Goal: Task Accomplishment & Management: Manage account settings

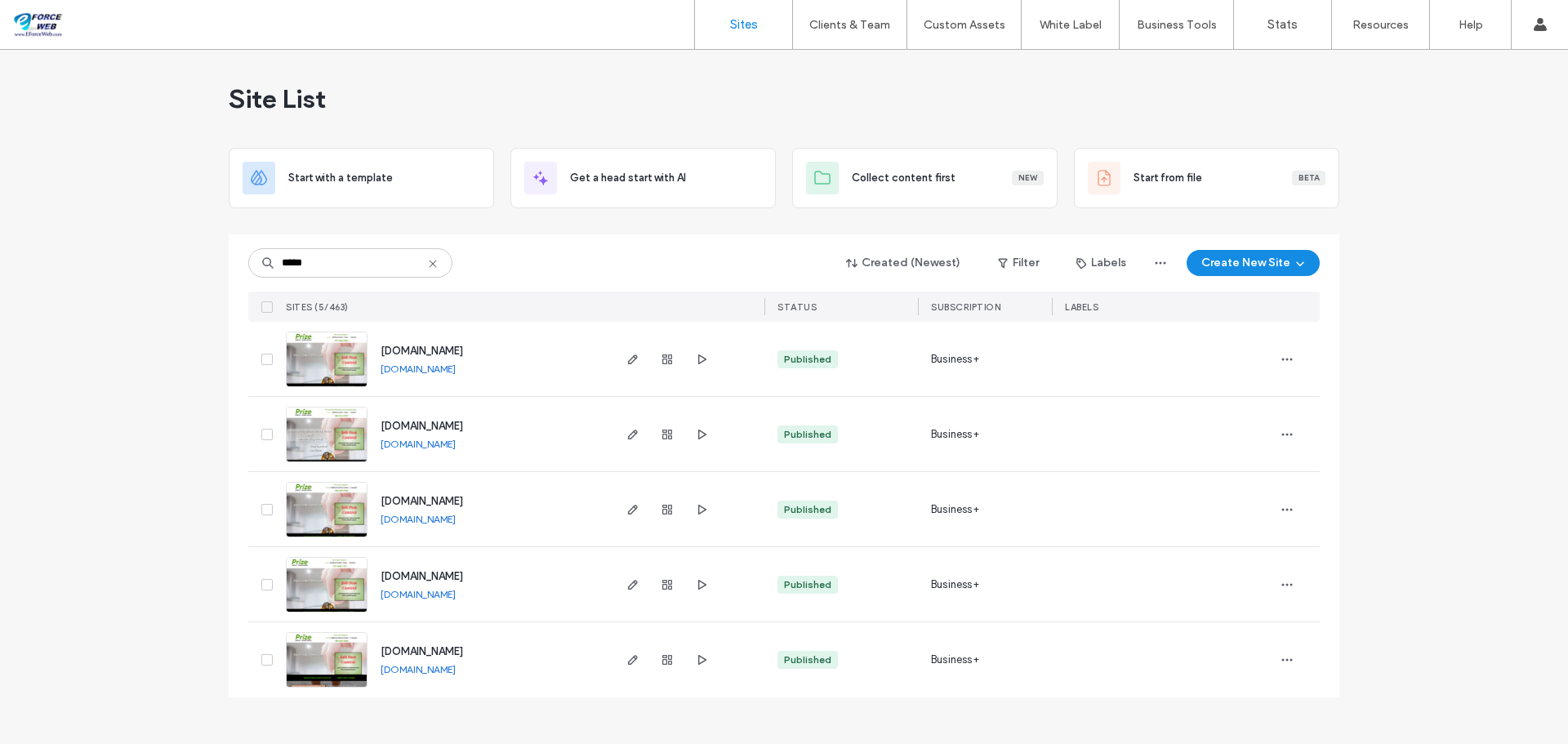
click at [431, 264] on icon at bounding box center [433, 264] width 13 height 13
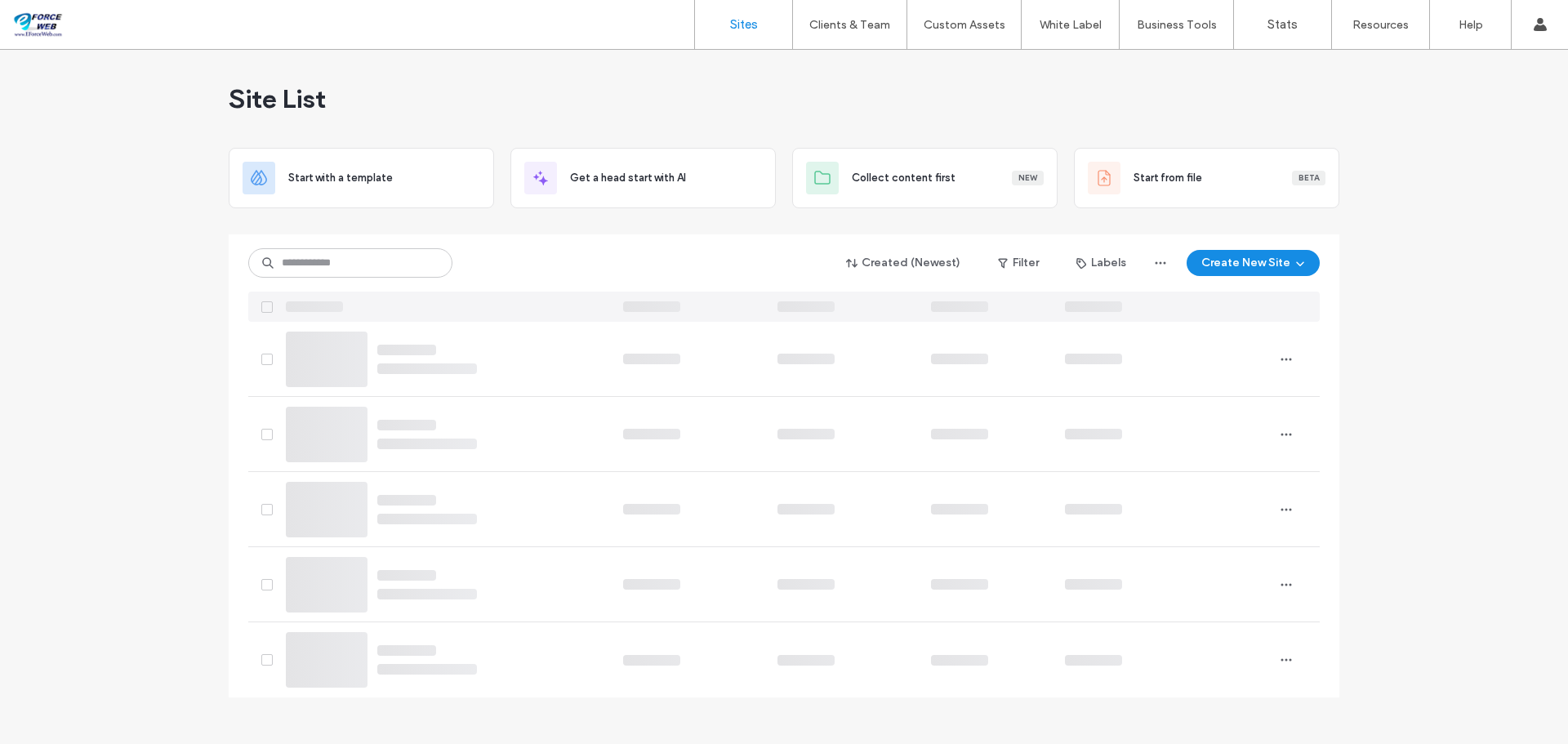
click at [755, 23] on label "Sites" at bounding box center [744, 25] width 28 height 15
click at [328, 268] on input at bounding box center [350, 262] width 204 height 29
drag, startPoint x: 304, startPoint y: 264, endPoint x: 247, endPoint y: 273, distance: 57.7
click at [247, 273] on div "**********" at bounding box center [784, 466] width 1111 height 463
type input "**********"
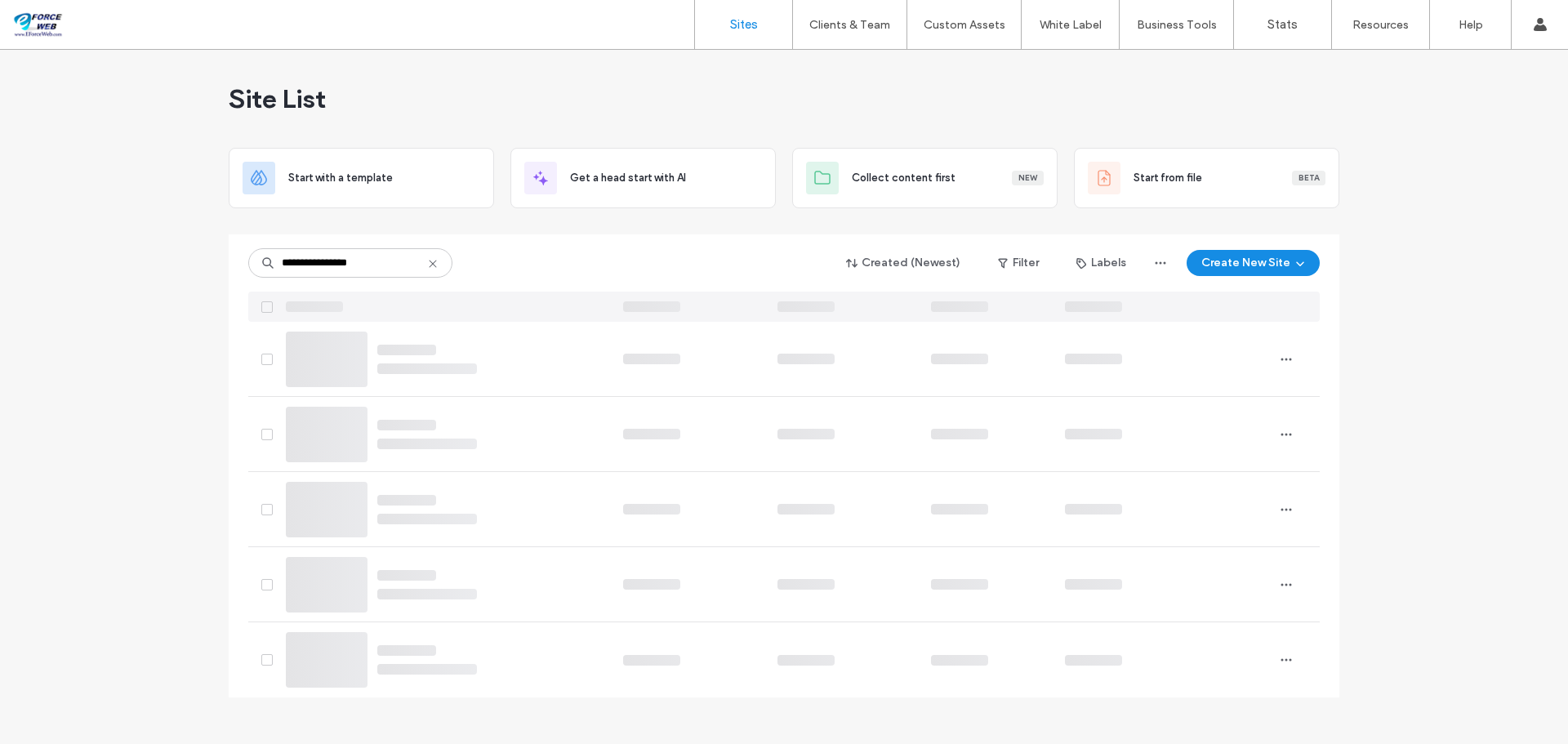
click at [430, 264] on icon at bounding box center [433, 264] width 13 height 13
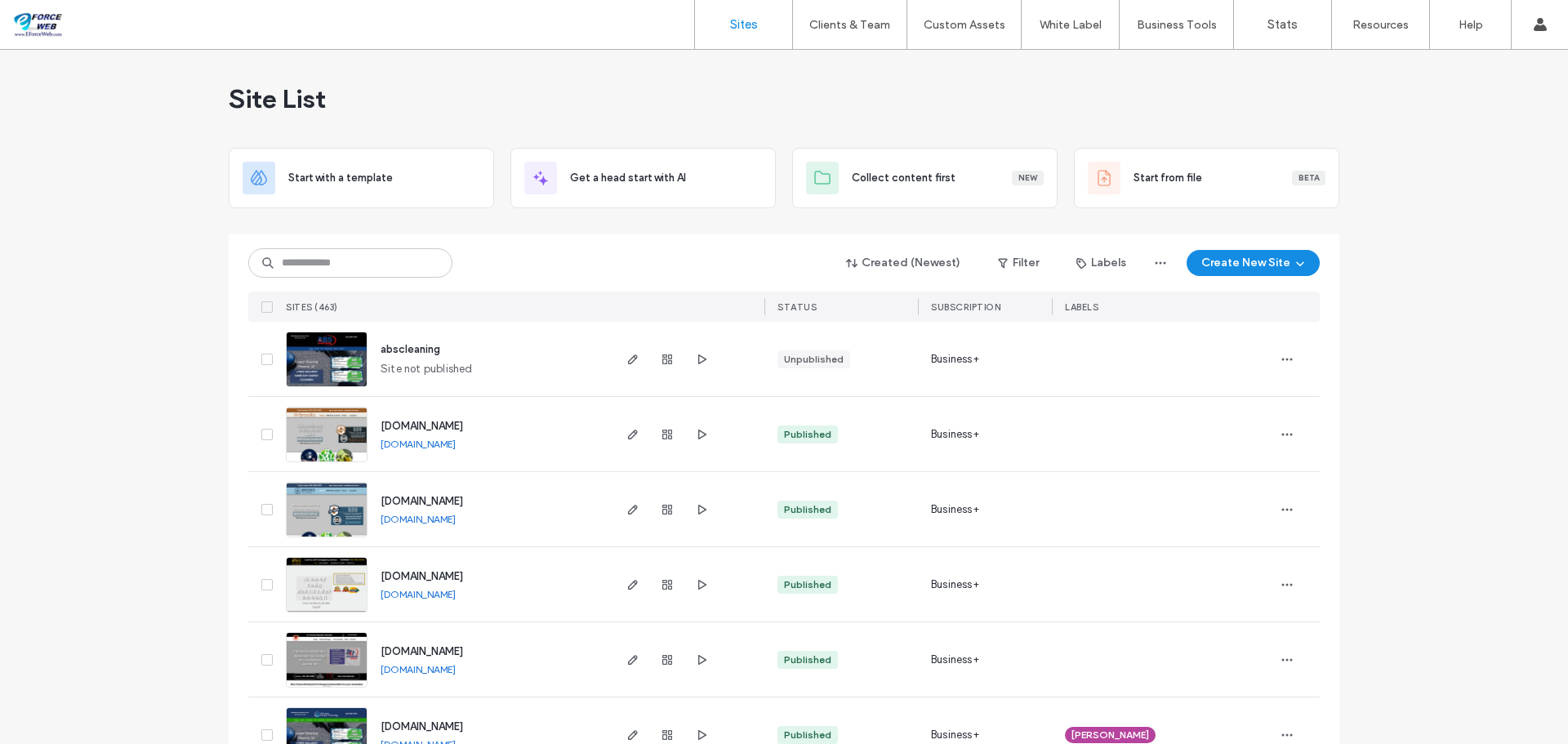
click at [304, 255] on input at bounding box center [350, 262] width 204 height 29
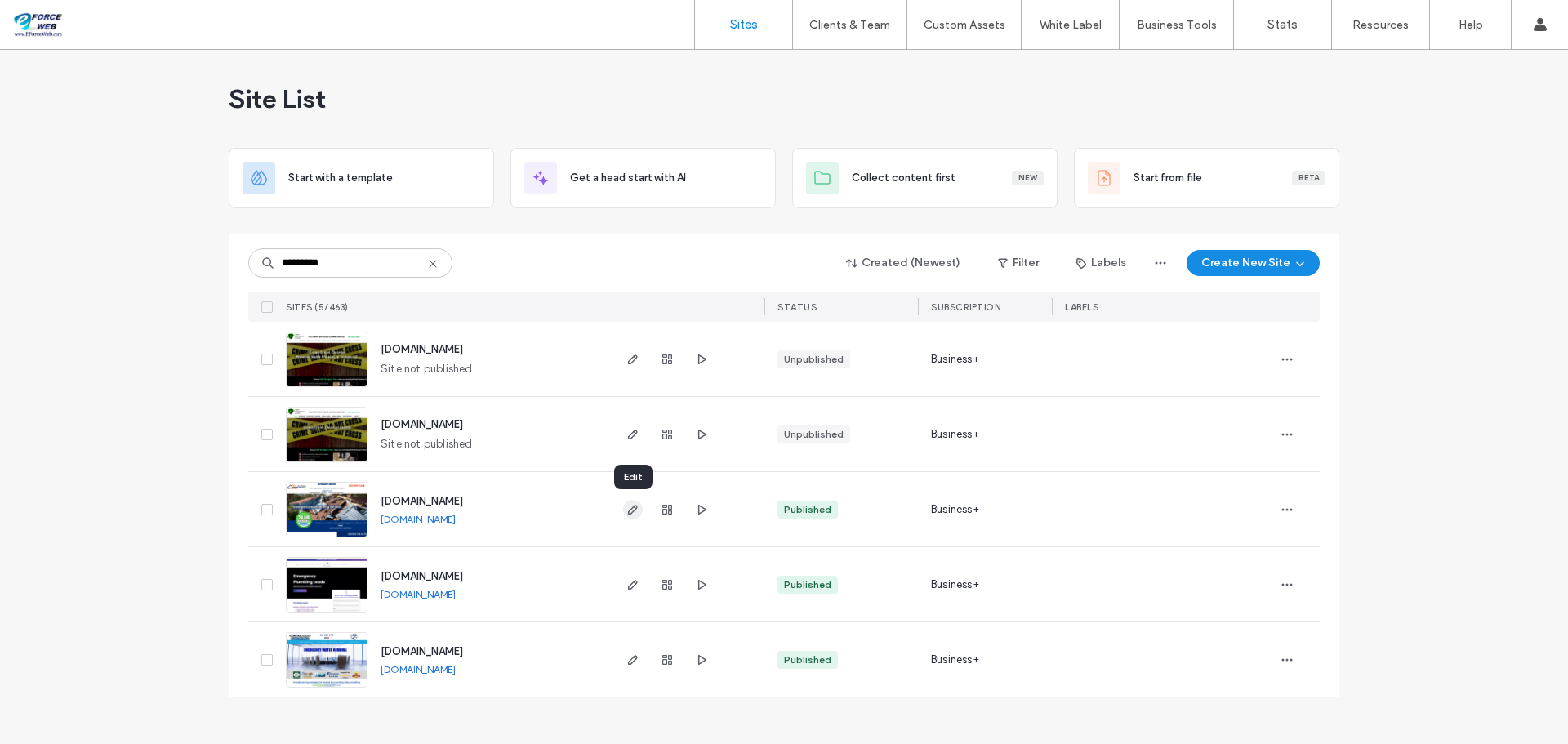
type input "*********"
click at [633, 512] on use "button" at bounding box center [633, 510] width 10 height 10
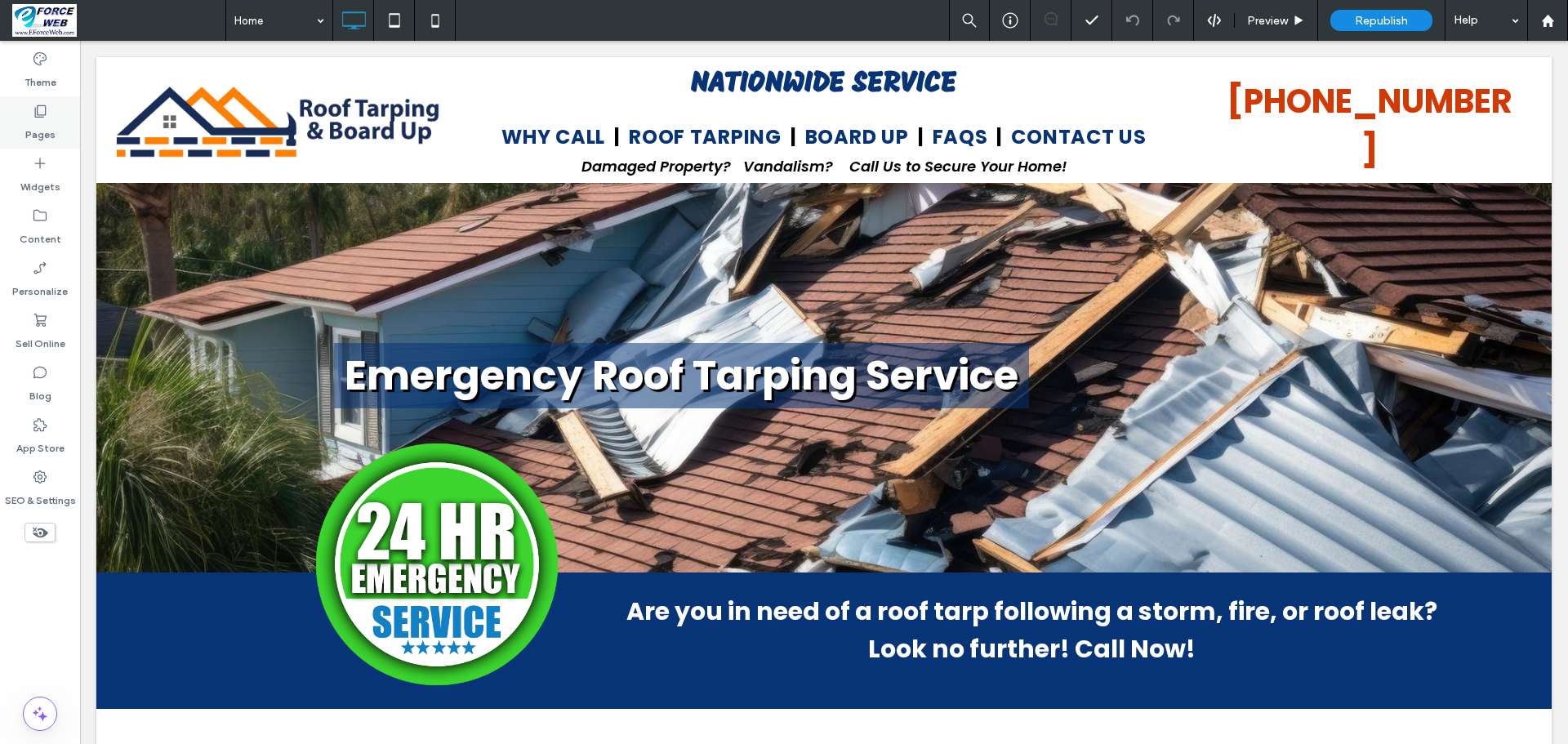
click at [41, 138] on label "Pages" at bounding box center [40, 130] width 30 height 23
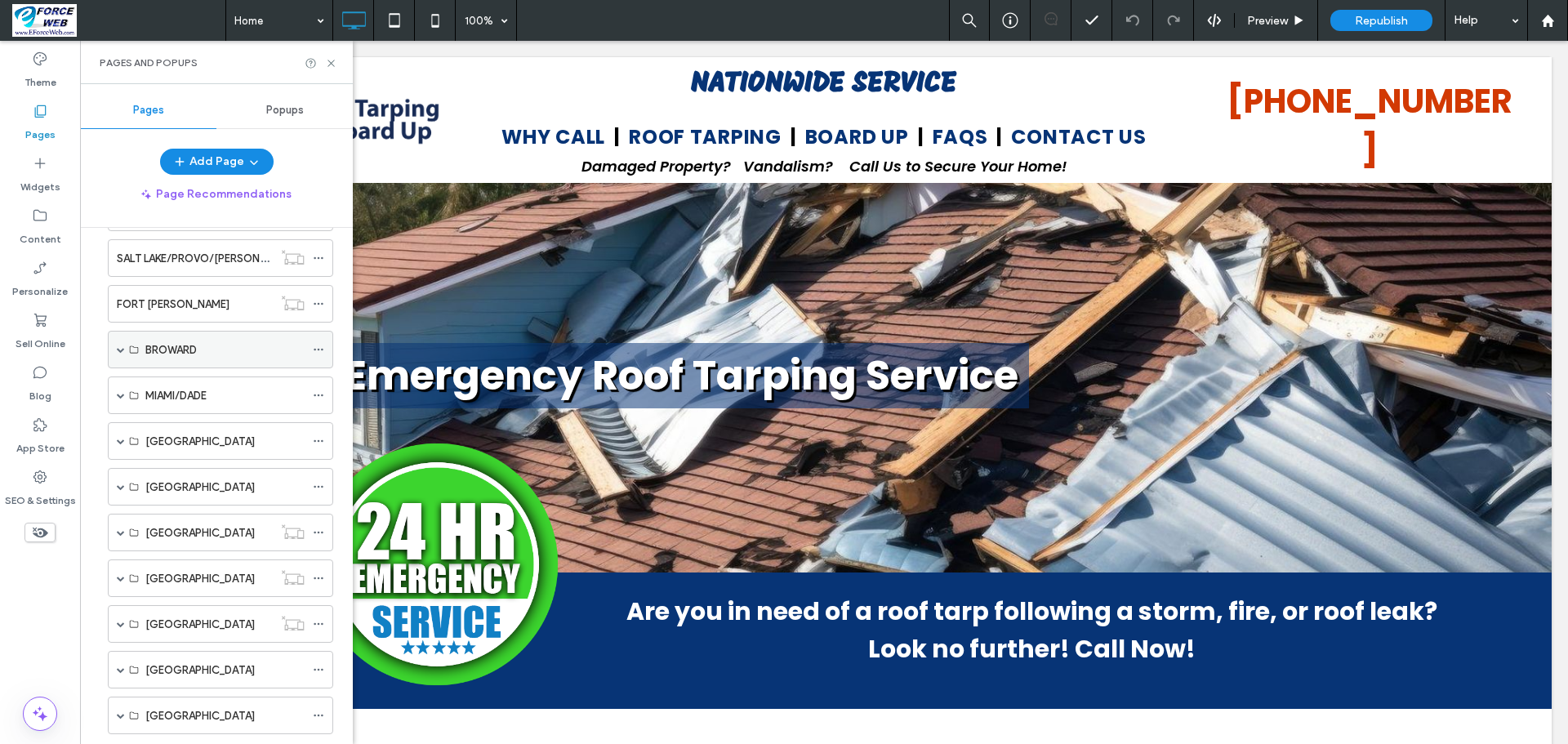
scroll to position [409, 0]
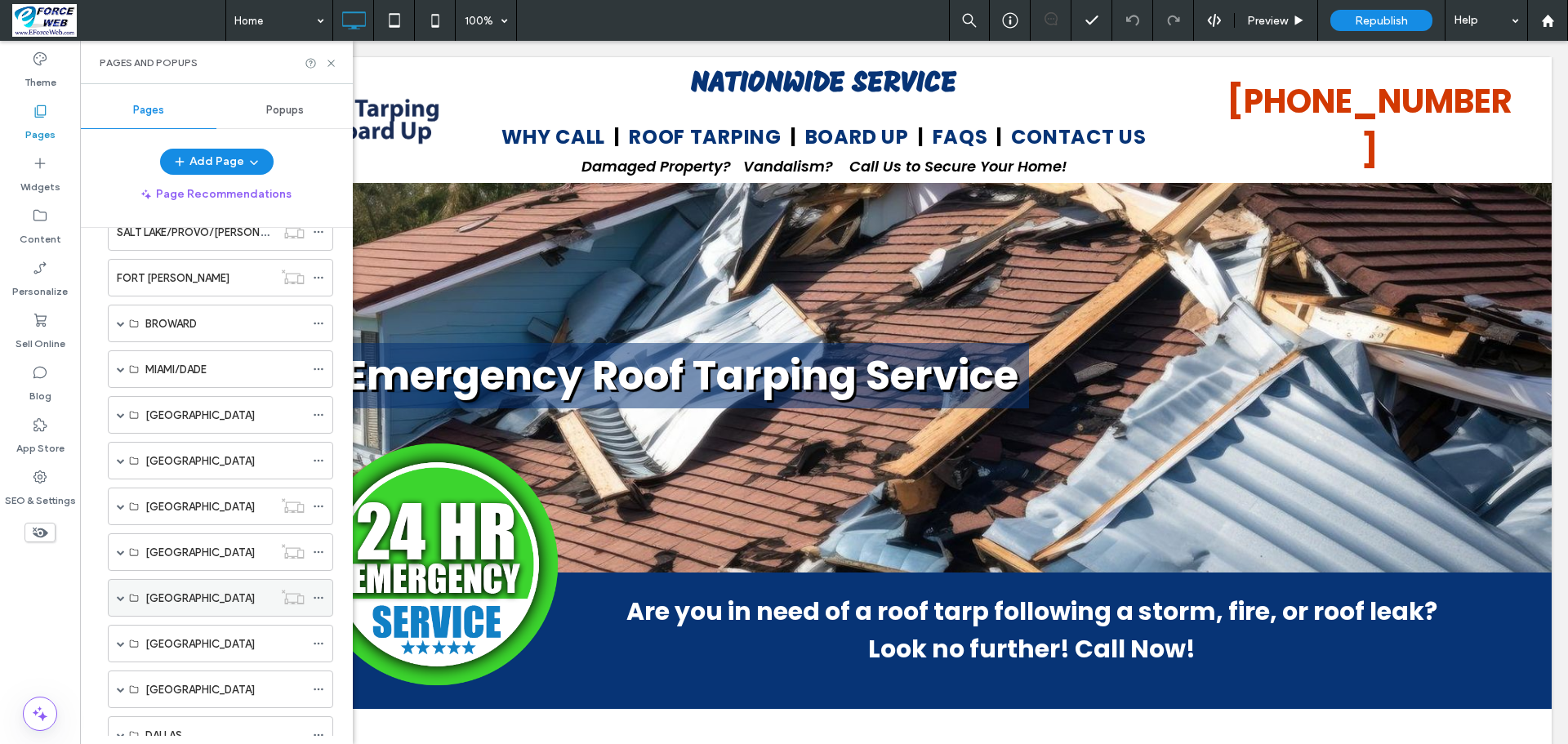
click at [120, 602] on span at bounding box center [121, 598] width 8 height 8
click at [156, 634] on label "[GEOGRAPHIC_DATA]" at bounding box center [200, 636] width 109 height 28
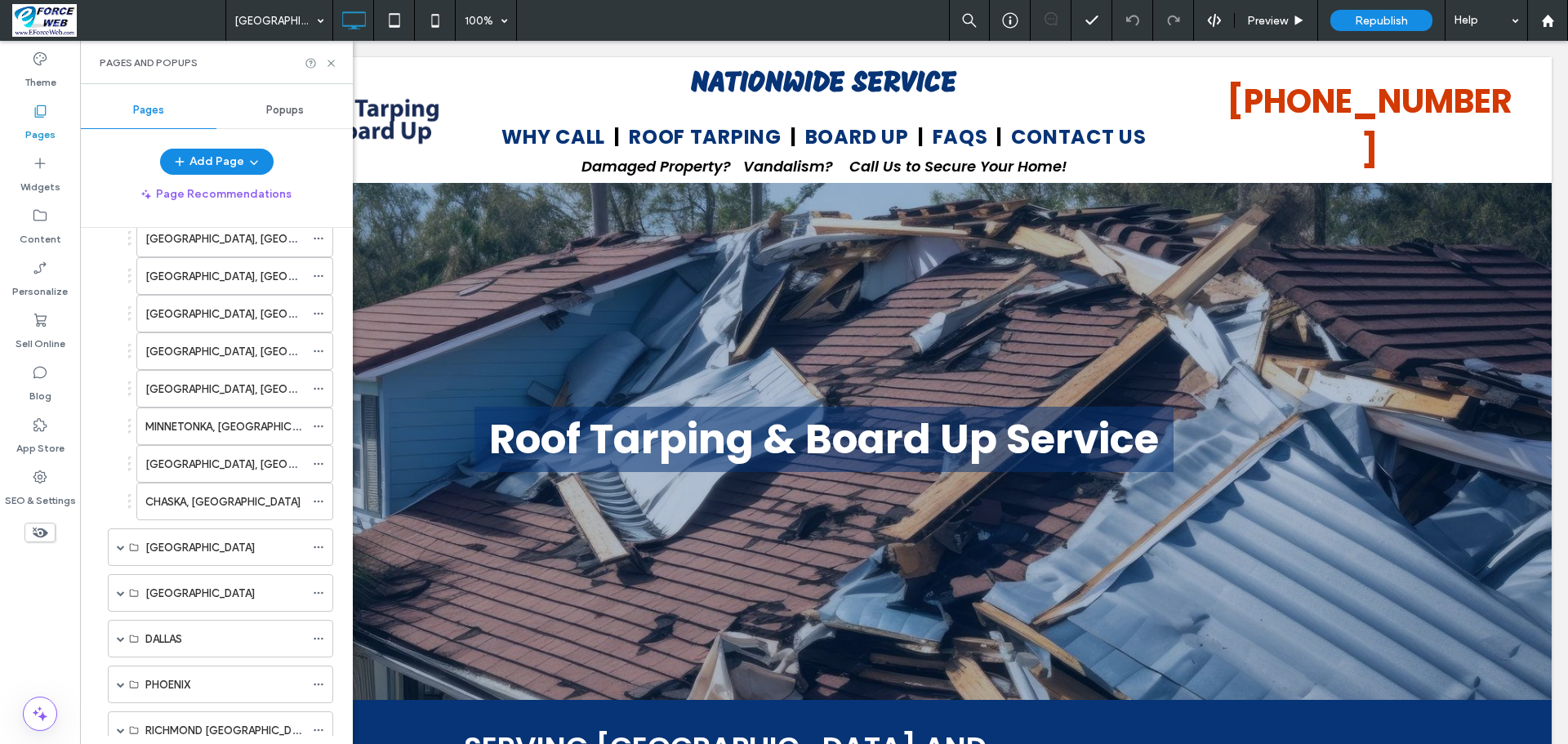
scroll to position [1226, 0]
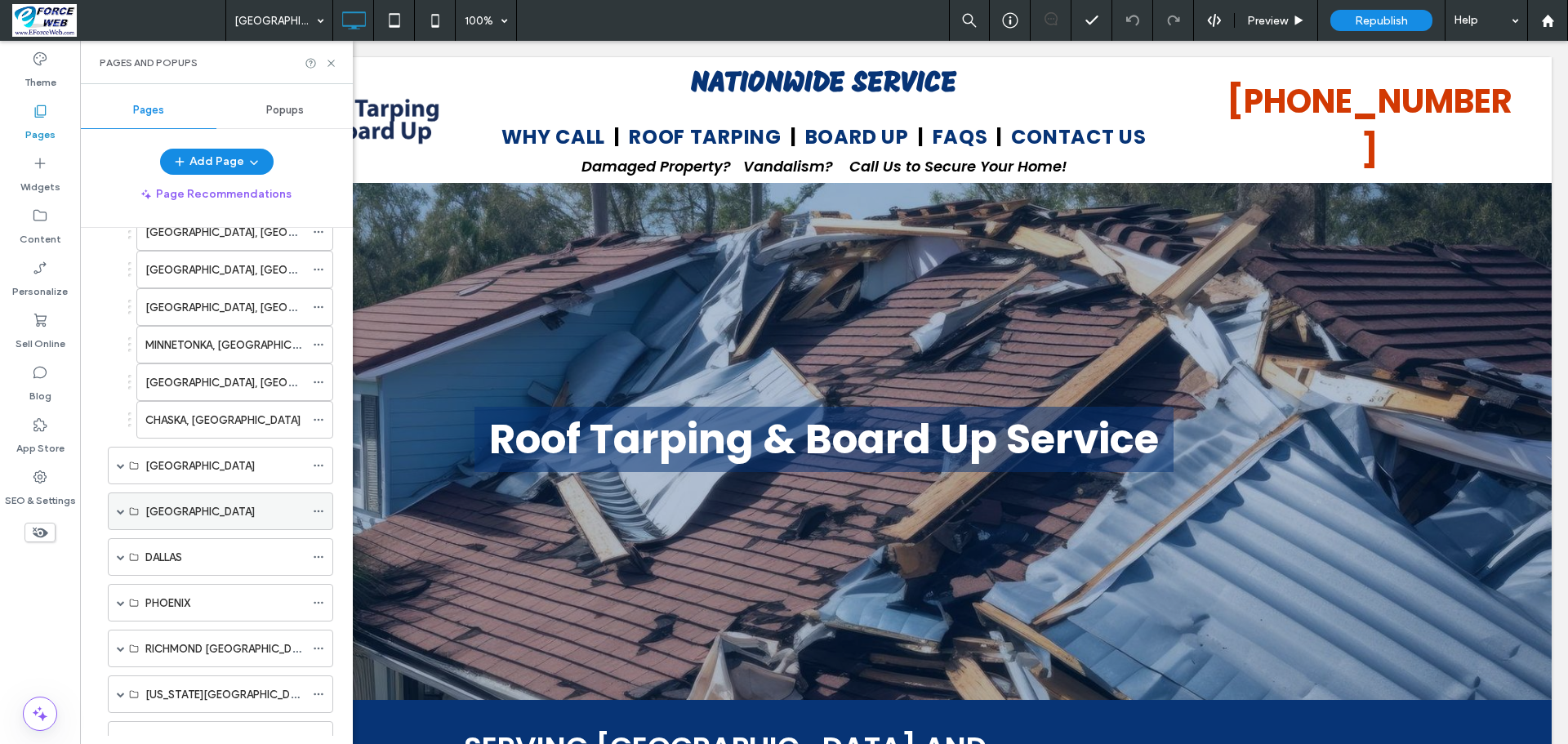
click at [123, 511] on span at bounding box center [121, 512] width 8 height 8
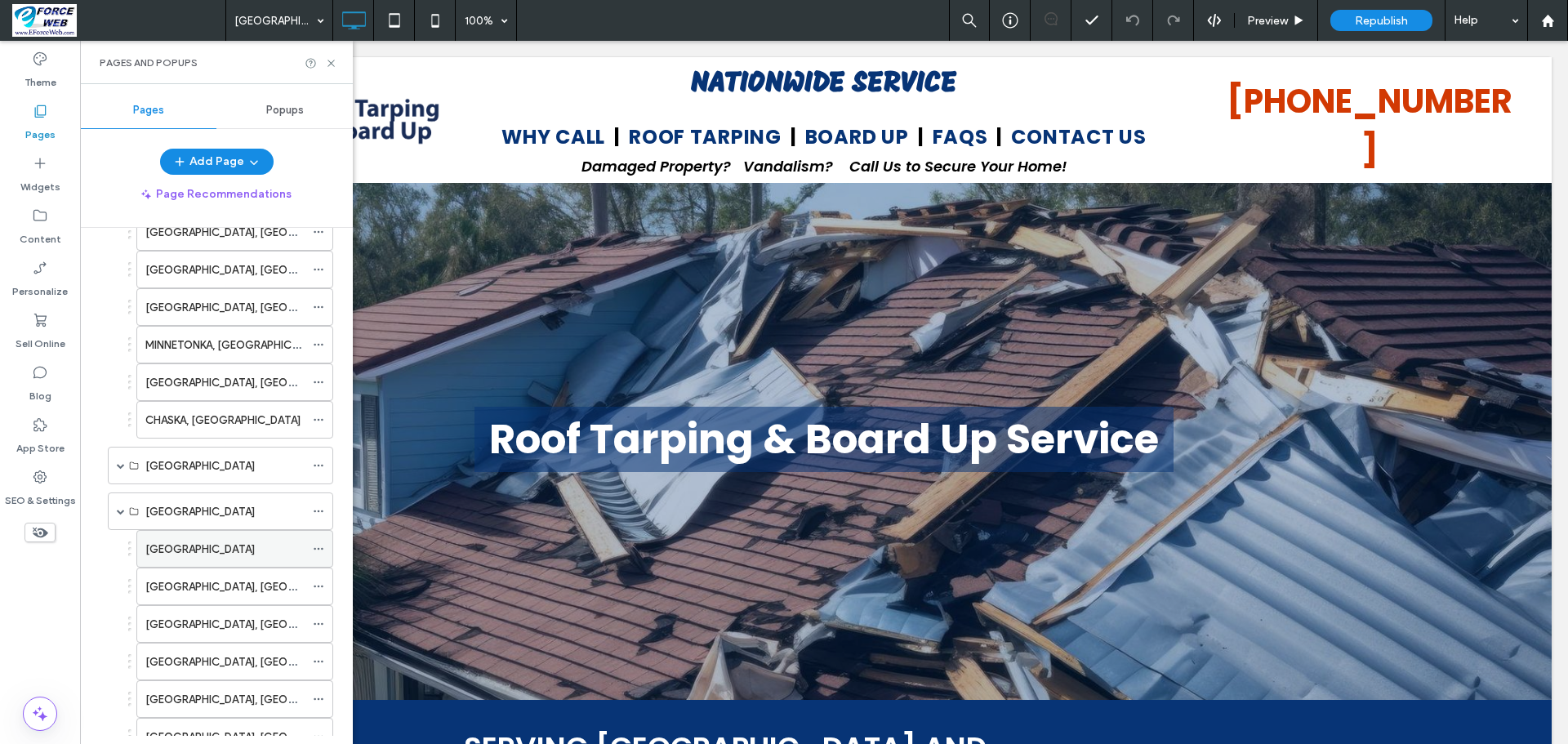
click at [175, 548] on label "[GEOGRAPHIC_DATA]" at bounding box center [200, 549] width 109 height 28
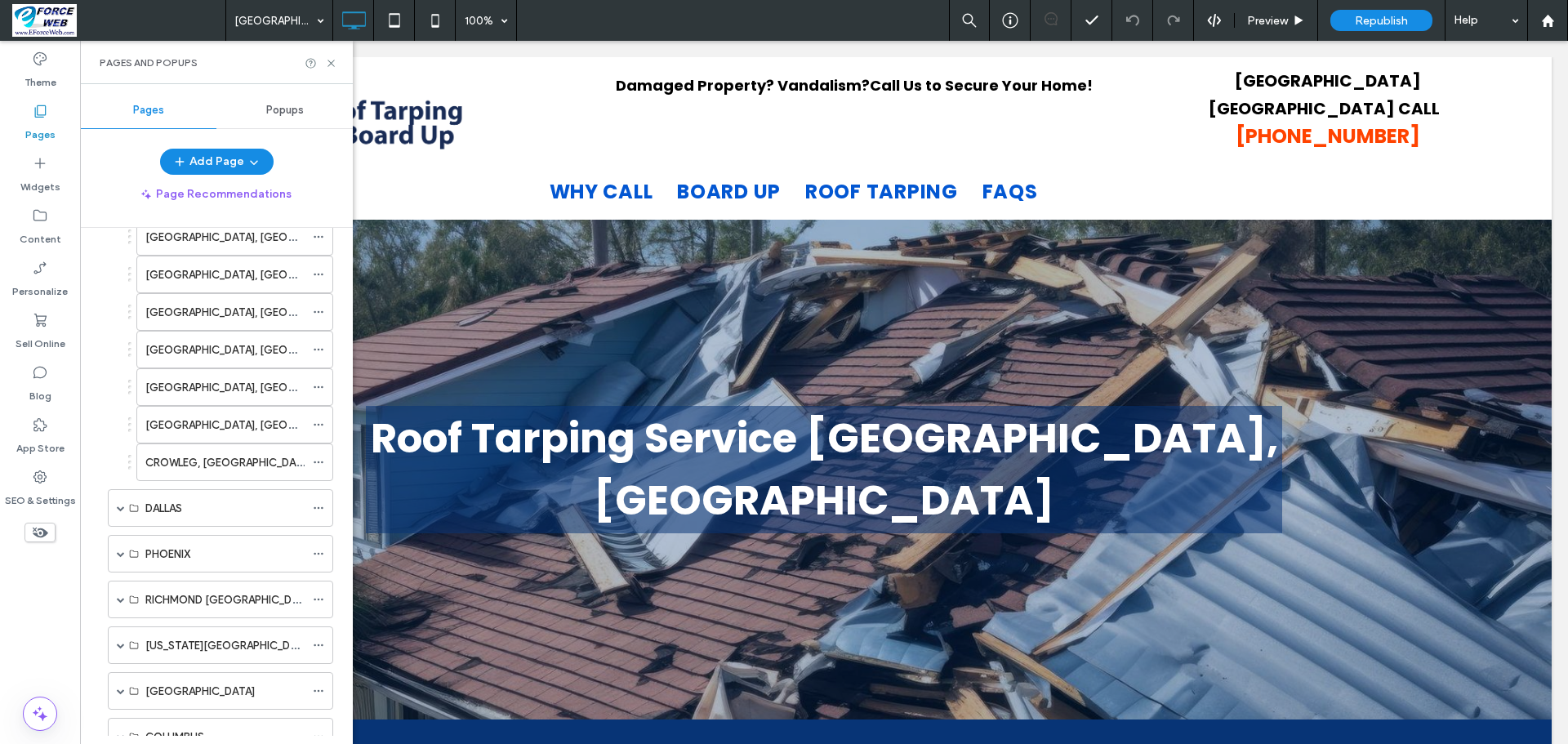
scroll to position [1715, 0]
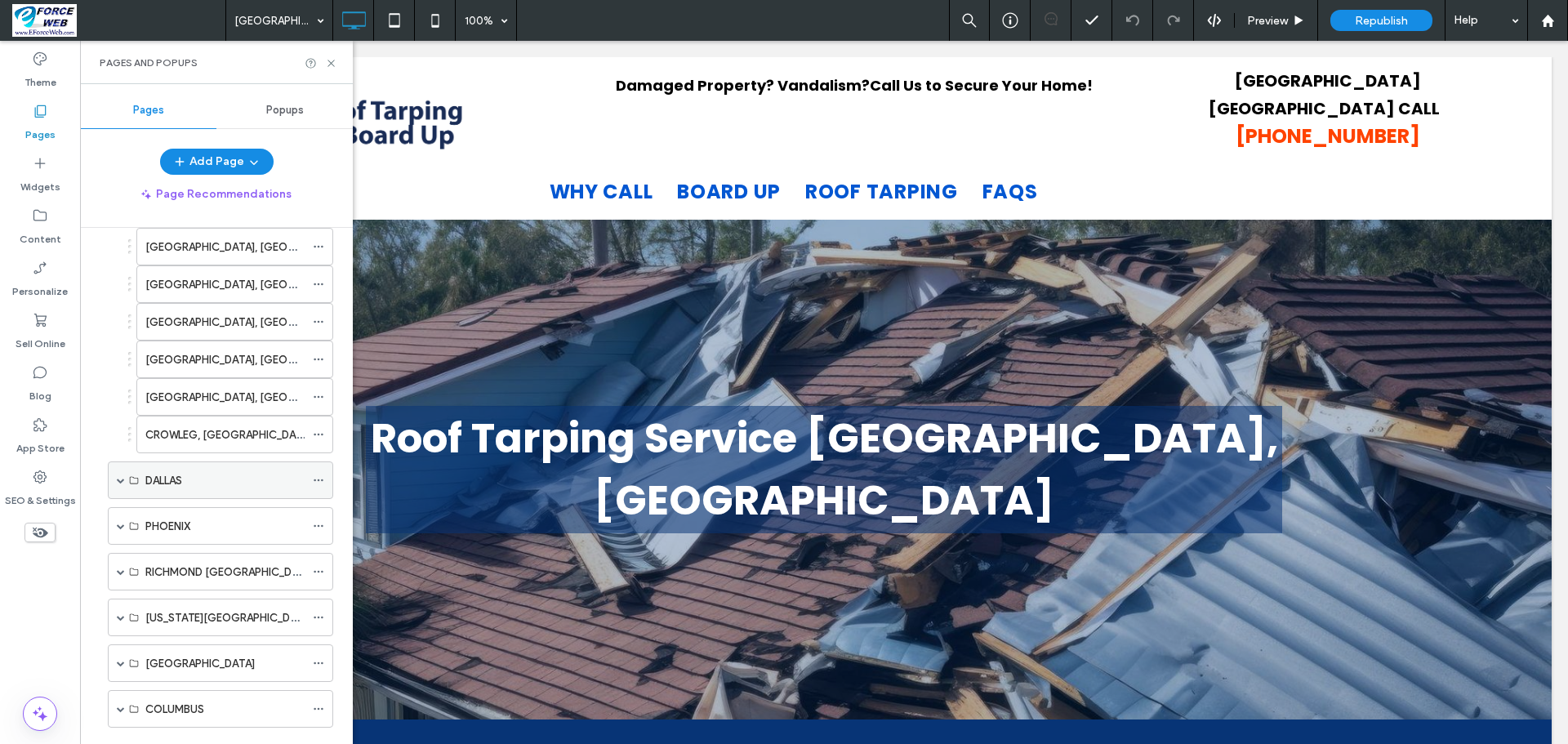
click at [117, 482] on span at bounding box center [121, 481] width 8 height 8
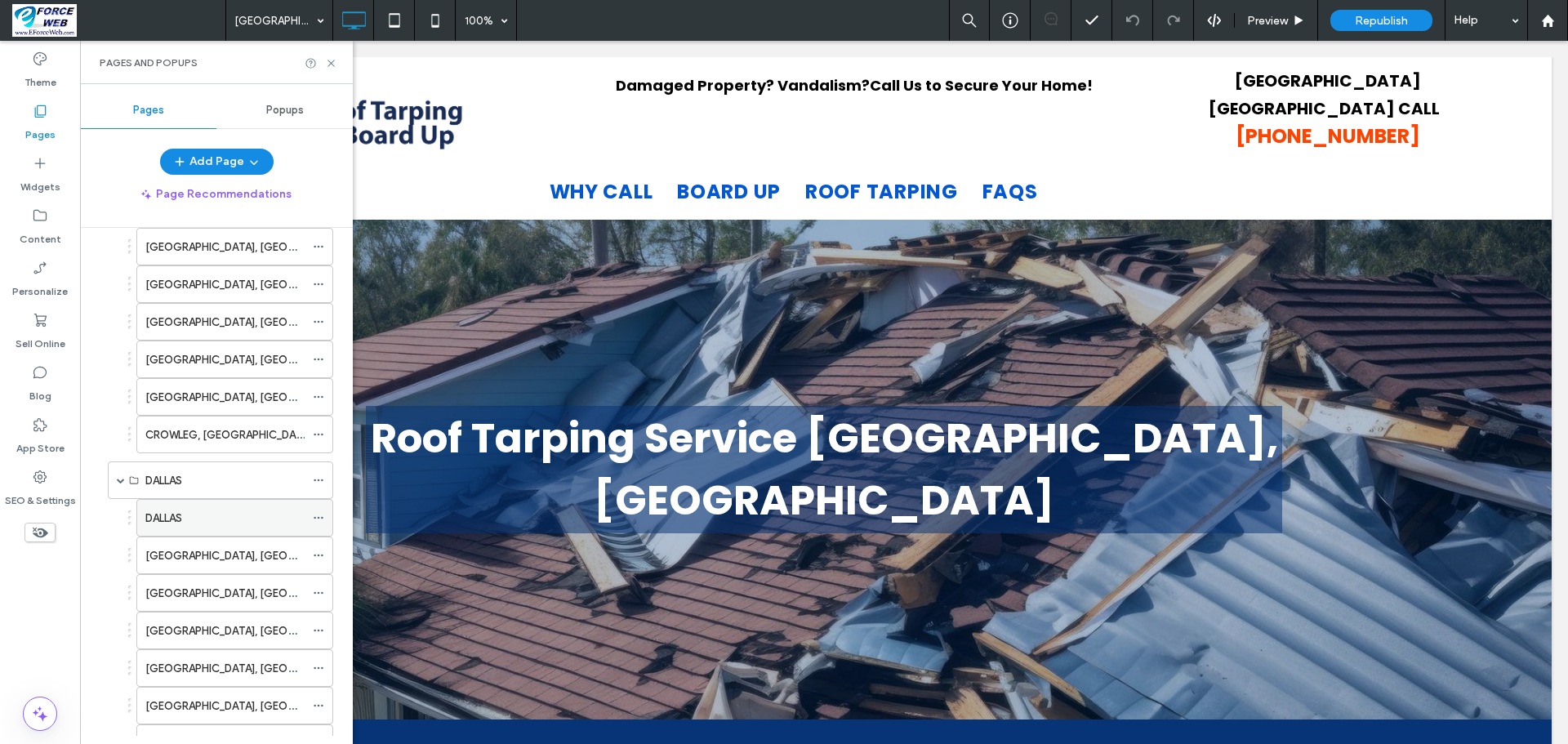
click at [159, 512] on label "DALLAS" at bounding box center [164, 518] width 37 height 28
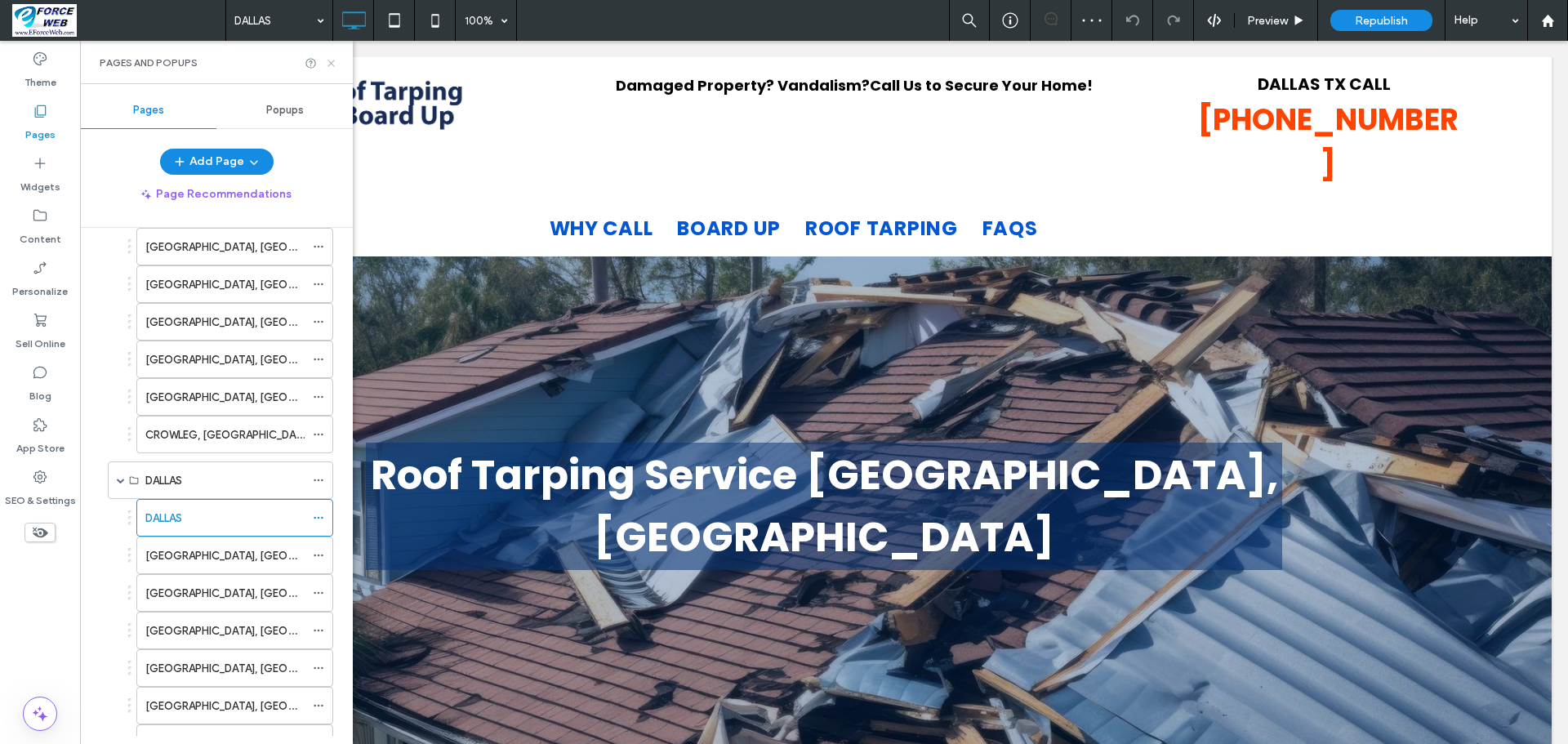
click at [331, 56] on div "Pages and Popups" at bounding box center [216, 63] width 272 height 43
click at [331, 62] on use at bounding box center [331, 63] width 7 height 7
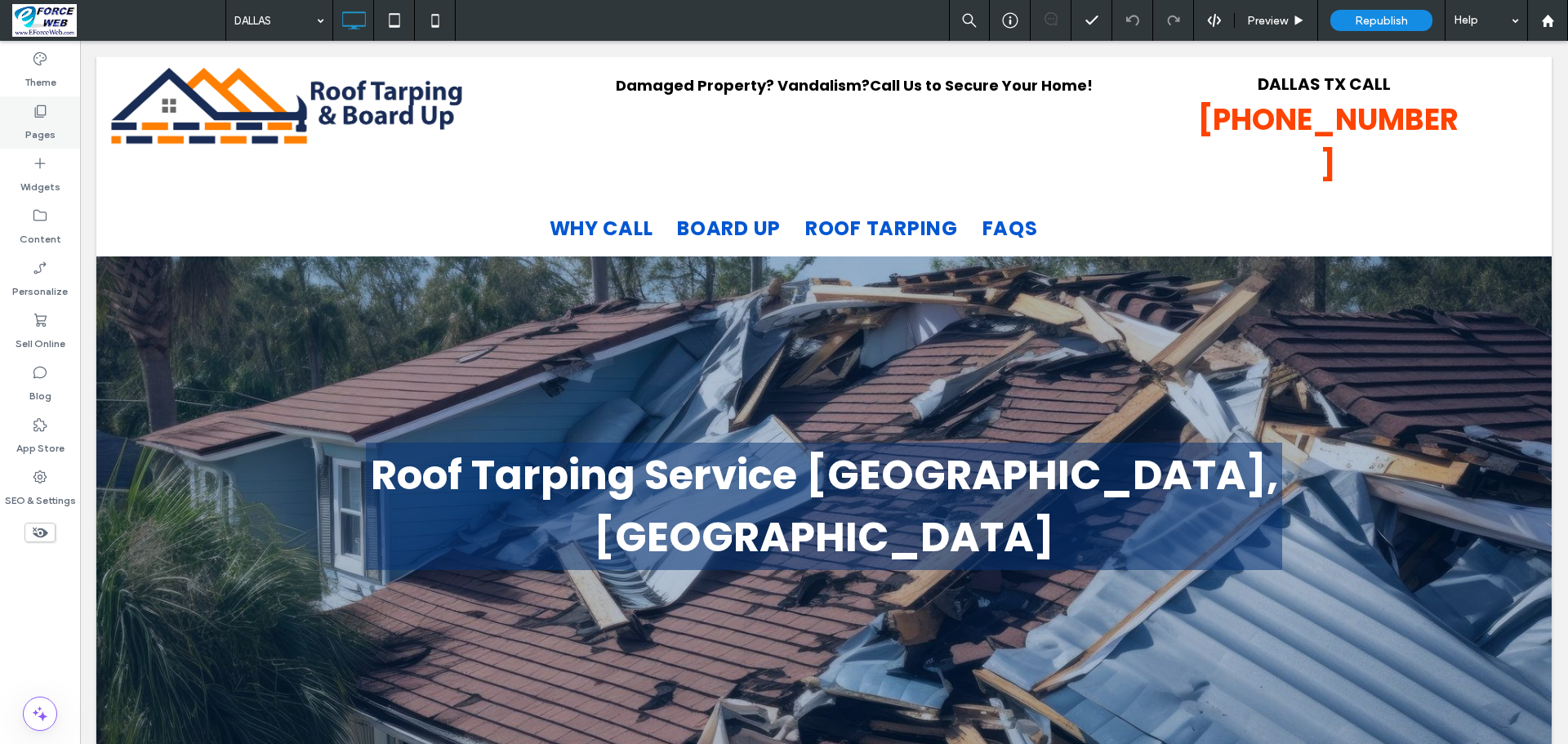
click at [42, 125] on label "Pages" at bounding box center [40, 130] width 30 height 23
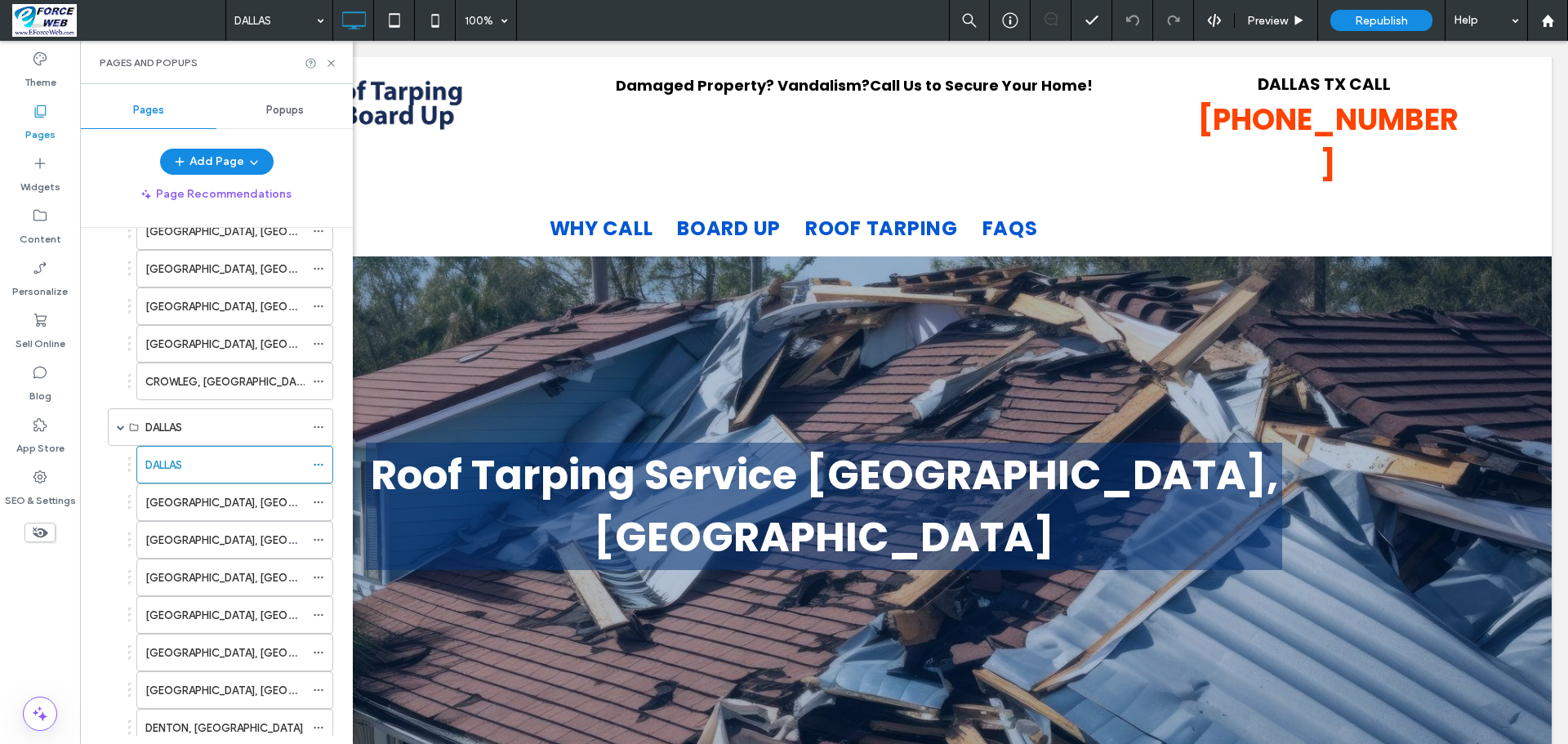
scroll to position [1797, 0]
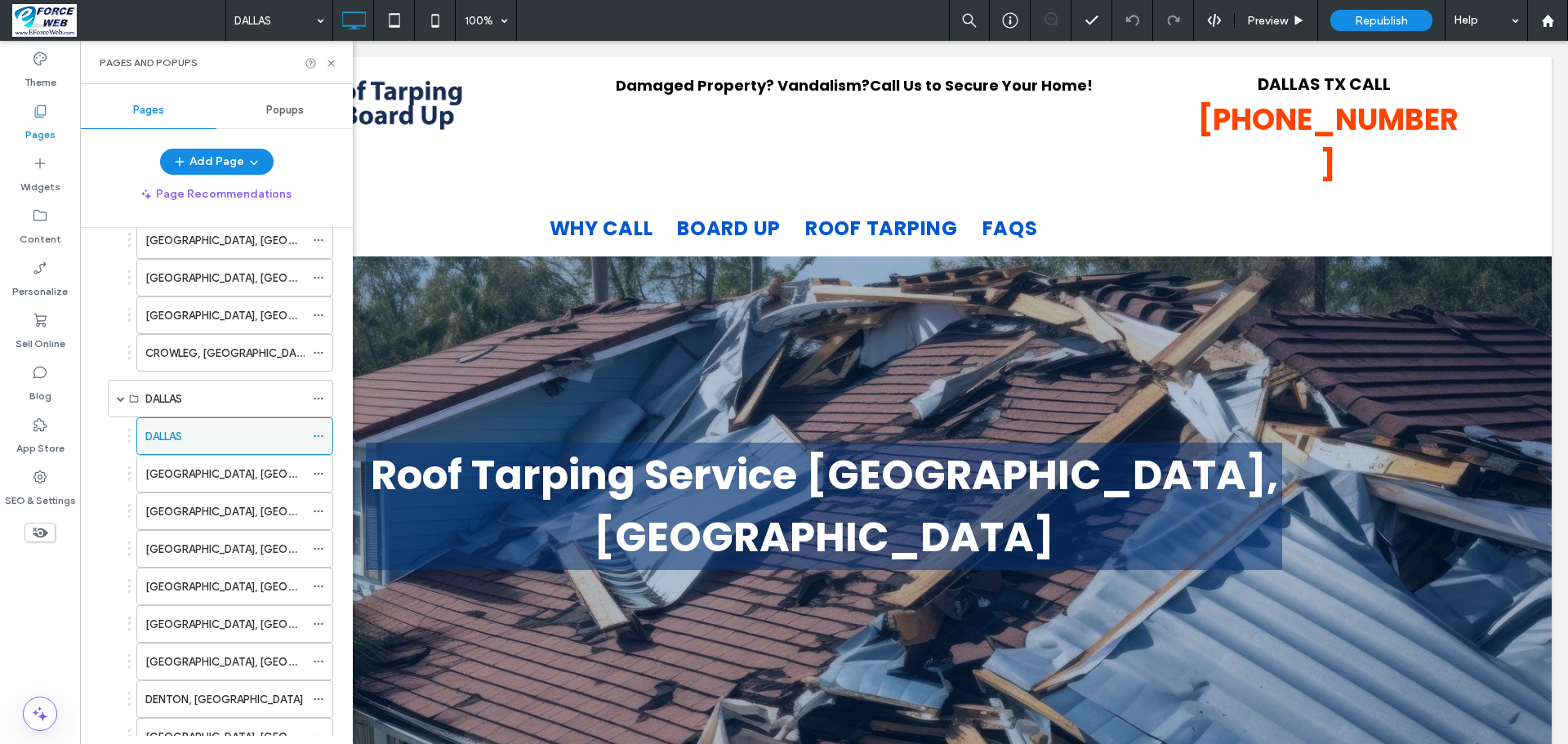
click at [236, 438] on div "DALLAS" at bounding box center [225, 436] width 160 height 18
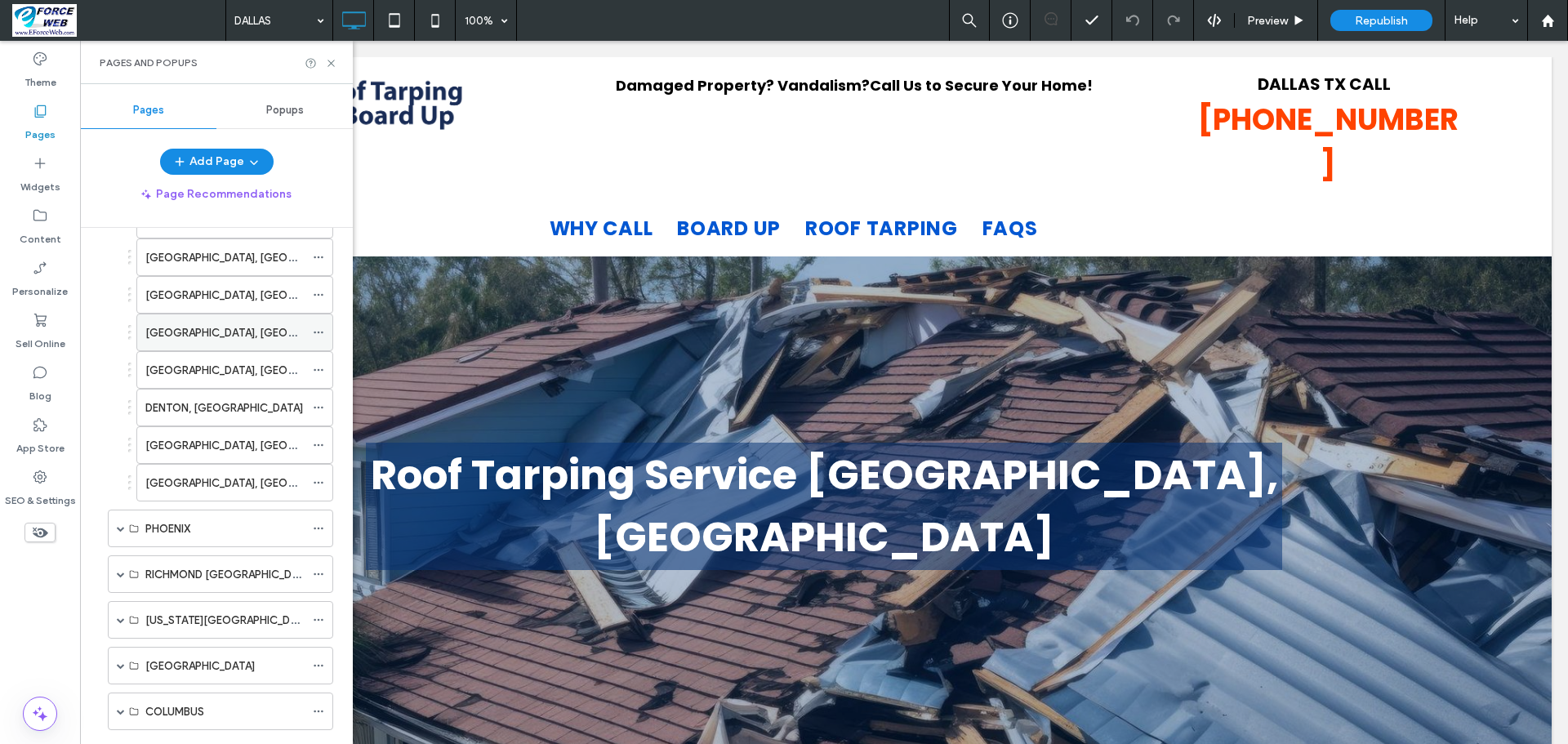
scroll to position [2205, 0]
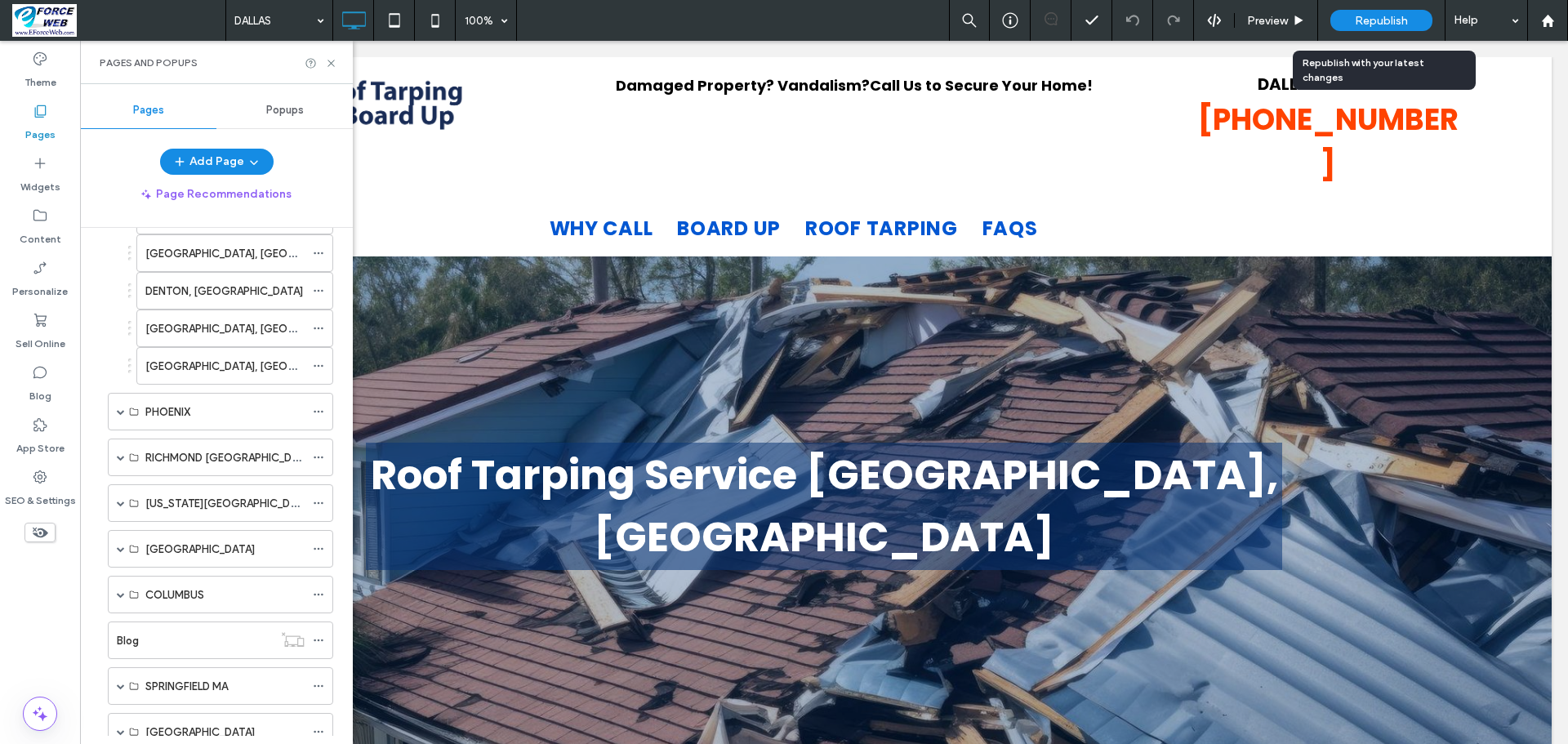
click at [1369, 19] on span "Republish" at bounding box center [1382, 21] width 53 height 14
